Goal: Task Accomplishment & Management: Manage account settings

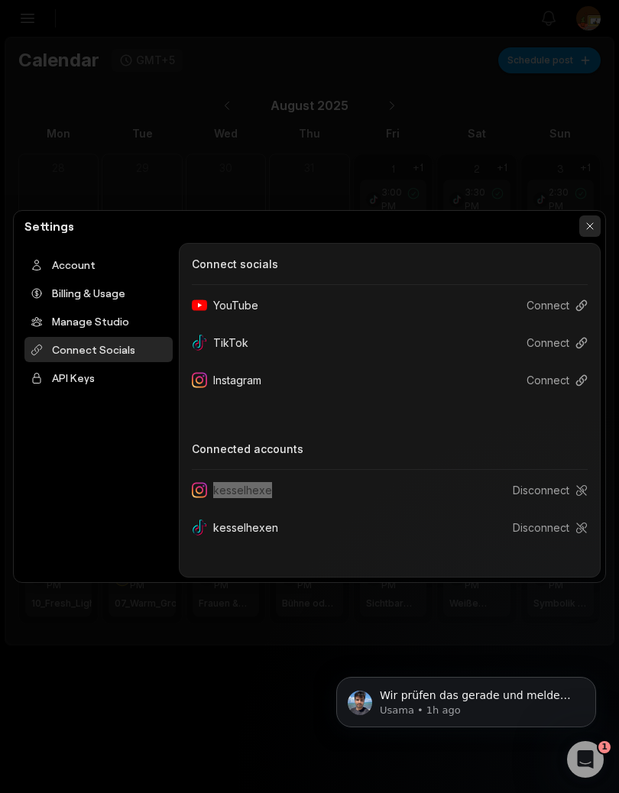
click at [592, 225] on button "button" at bounding box center [589, 226] width 21 height 21
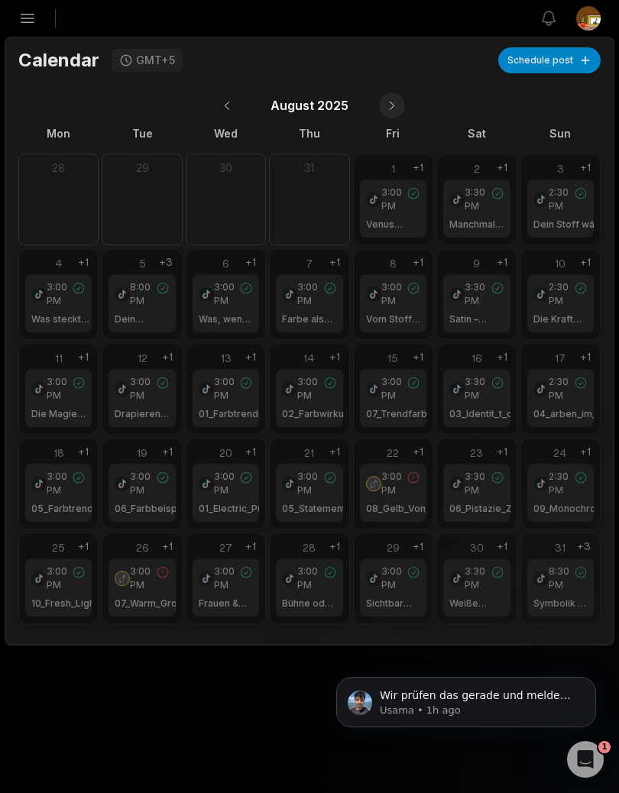
click at [394, 102] on button at bounding box center [392, 105] width 26 height 26
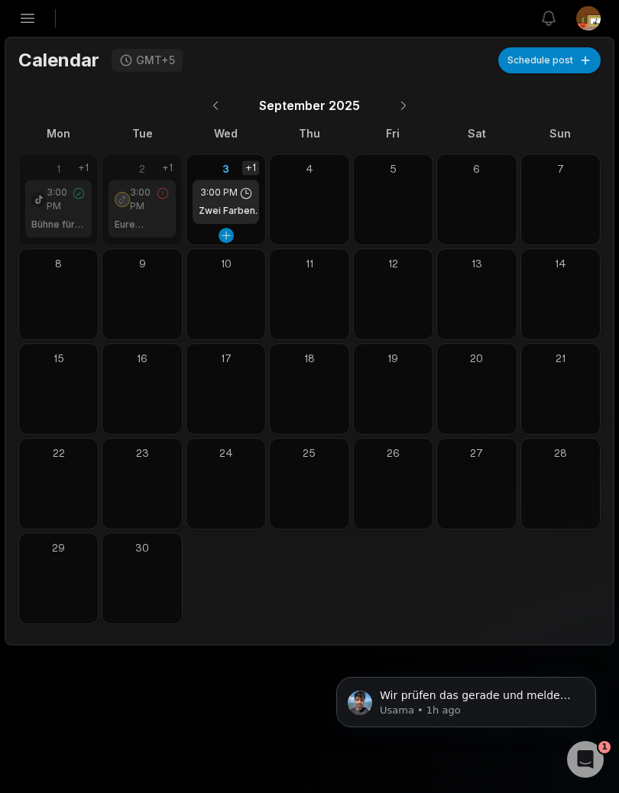
click at [255, 169] on div "+1" at bounding box center [250, 167] width 17 height 15
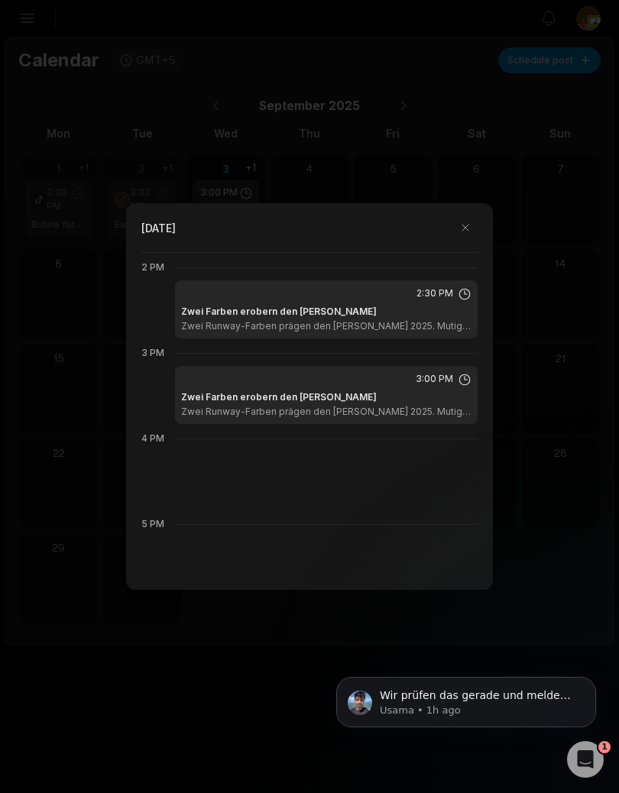
scroll to position [1198, 0]
click at [467, 222] on button "button" at bounding box center [465, 228] width 24 height 24
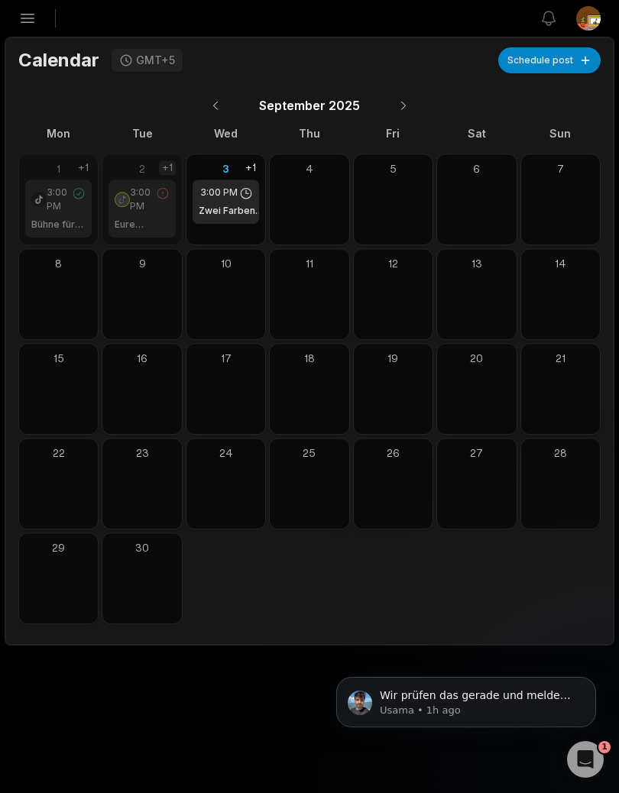
click at [171, 169] on div "+1" at bounding box center [167, 167] width 17 height 15
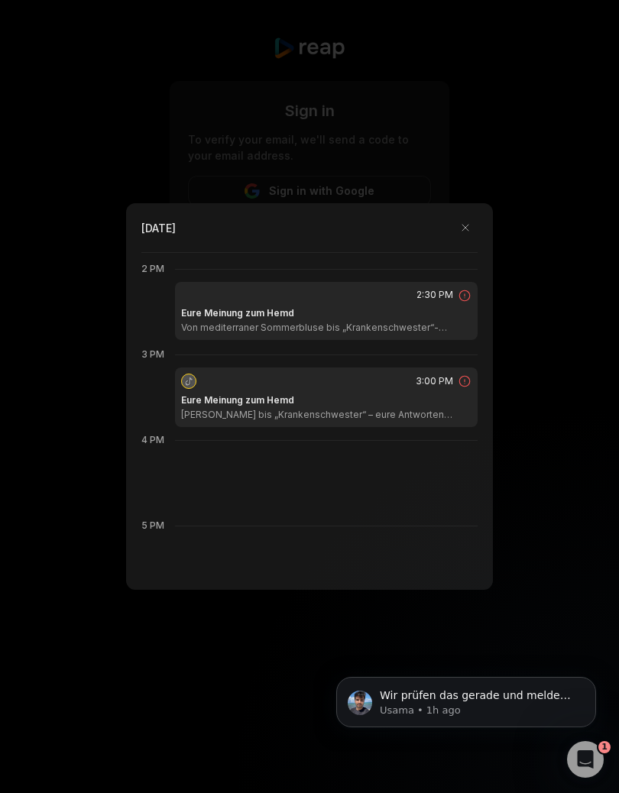
scroll to position [1198, 0]
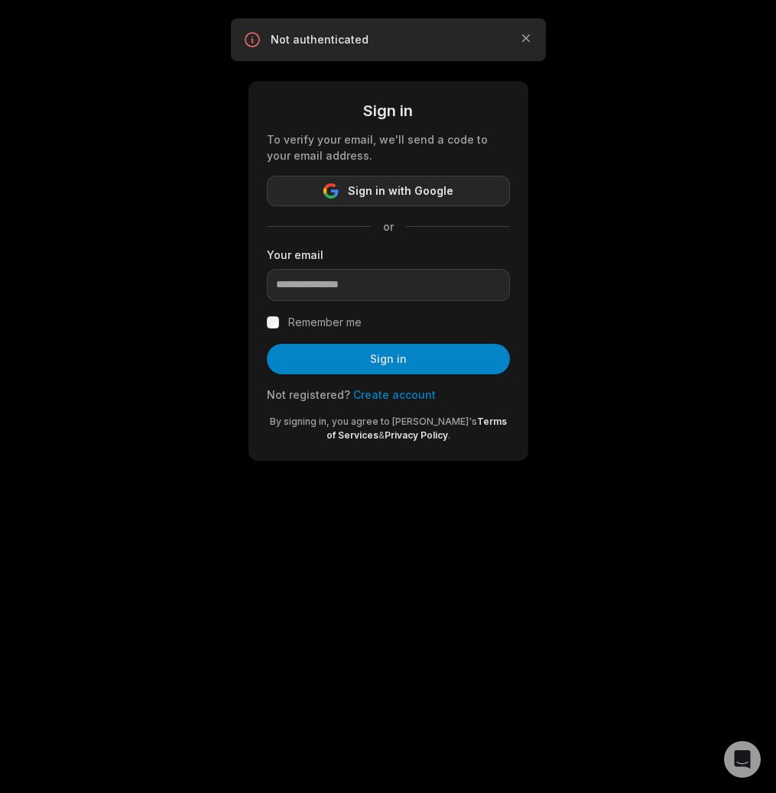
click at [417, 188] on span "Sign in with Google" at bounding box center [400, 191] width 105 height 18
